Goal: Entertainment & Leisure: Consume media (video, audio)

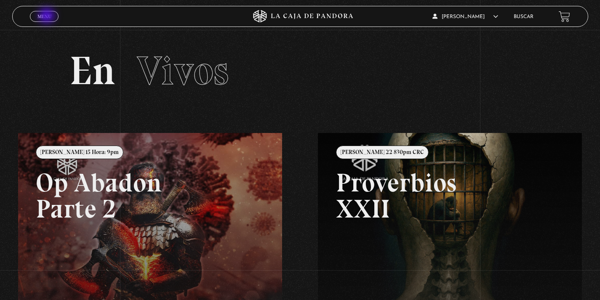
click at [48, 16] on span "Menu" at bounding box center [44, 16] width 14 height 5
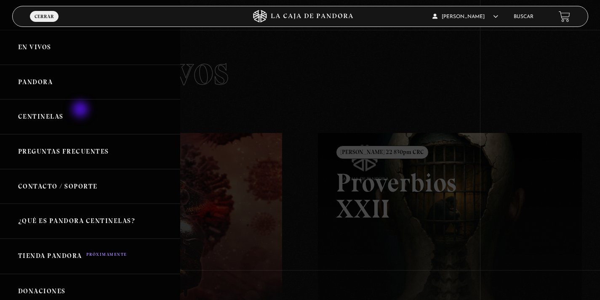
click at [76, 113] on link "Centinelas" at bounding box center [90, 116] width 180 height 35
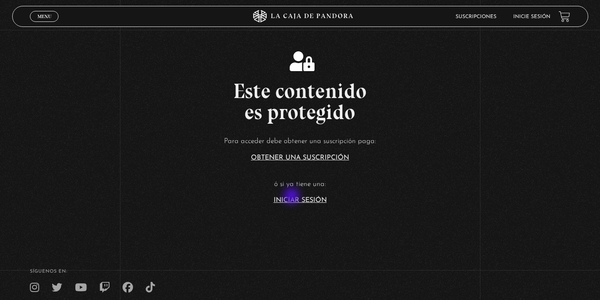
click at [292, 197] on link "Iniciar Sesión" at bounding box center [300, 200] width 53 height 7
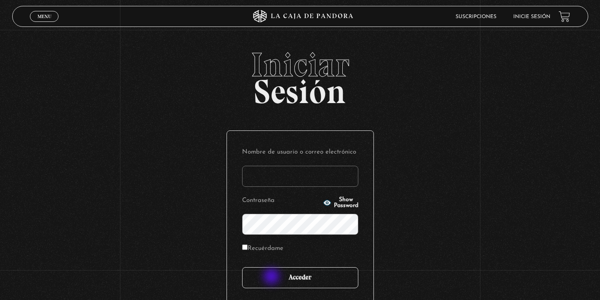
type input "kalfaromorales"
click at [272, 277] on input "Acceder" at bounding box center [300, 277] width 116 height 21
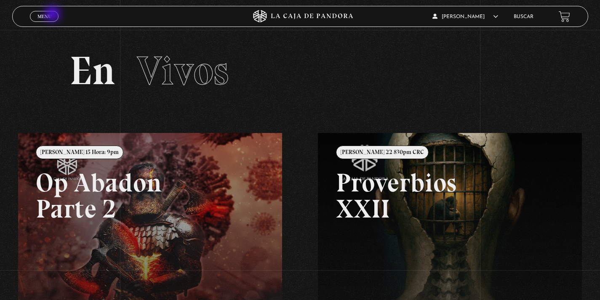
click at [53, 15] on link "Menu Cerrar" at bounding box center [44, 16] width 29 height 11
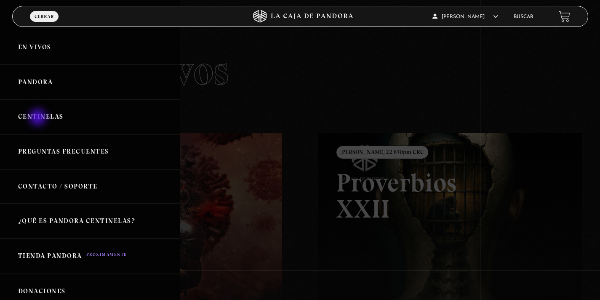
click at [39, 118] on link "Centinelas" at bounding box center [90, 116] width 180 height 35
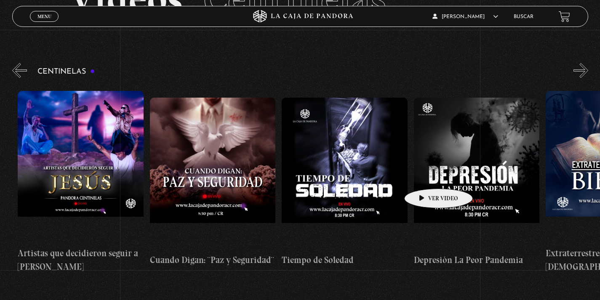
scroll to position [0, 3426]
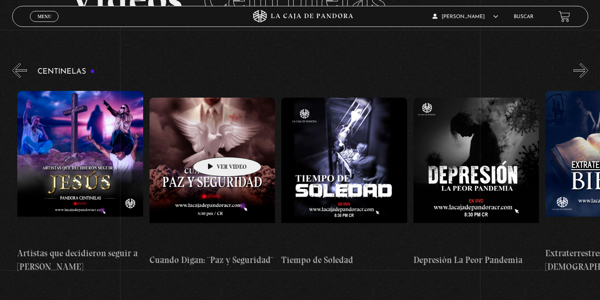
click at [214, 144] on figure at bounding box center [212, 174] width 126 height 152
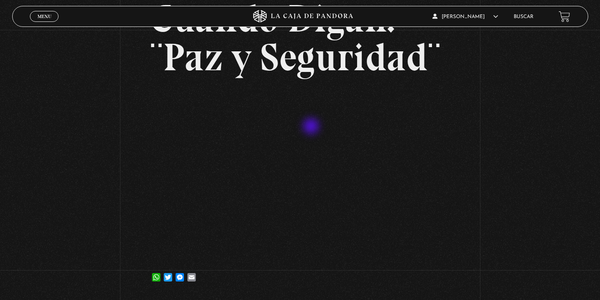
scroll to position [78, 0]
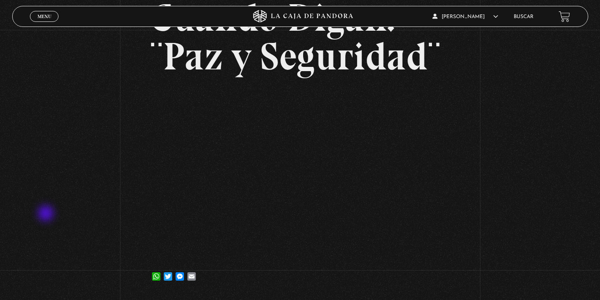
click at [47, 214] on div "Volver [DATE] Cuando Digan: ¨Paz y Seguridad¨ WhatsApp Twitter Messenger Email" at bounding box center [300, 124] width 600 height 344
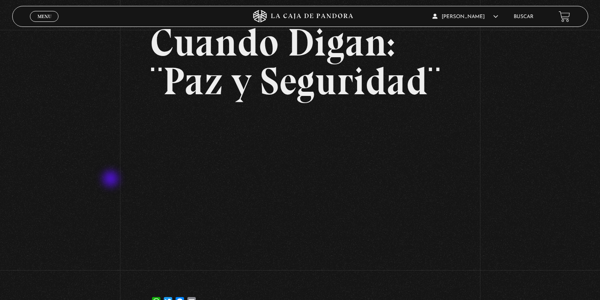
scroll to position [56, 0]
